Goal: Go to known website: Access a specific website the user already knows

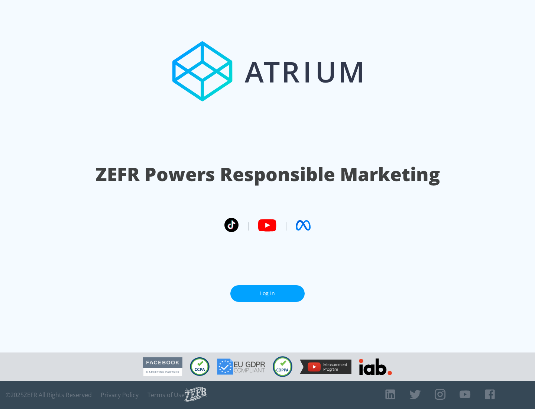
click at [268, 293] on link "Log In" at bounding box center [267, 293] width 74 height 17
